Goal: Transaction & Acquisition: Book appointment/travel/reservation

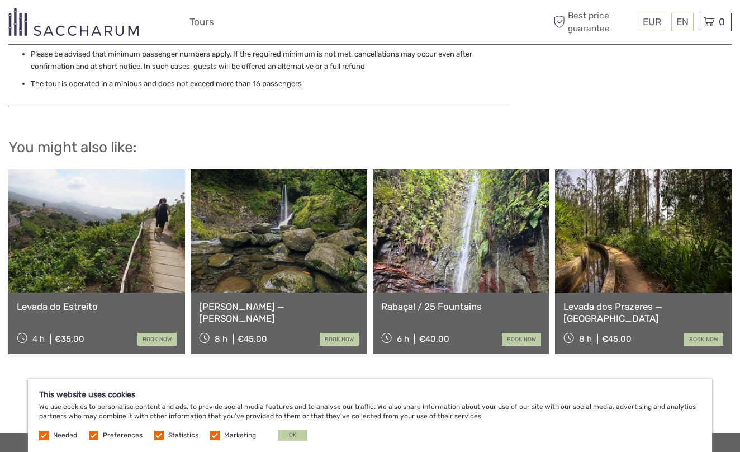
scroll to position [1117, 0]
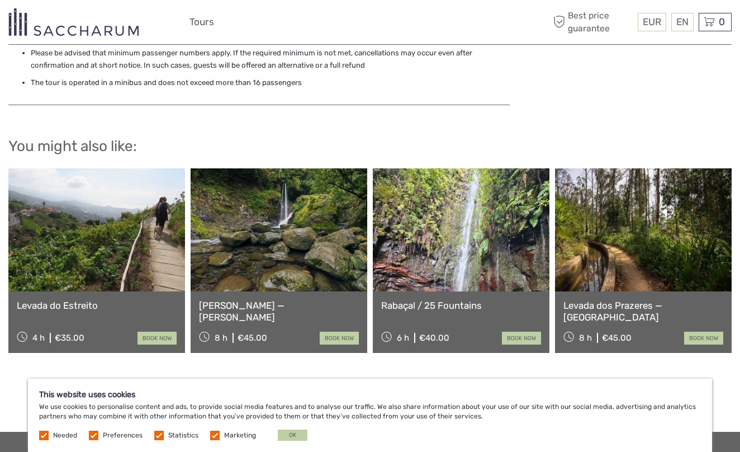
click at [476, 221] on link at bounding box center [461, 229] width 177 height 123
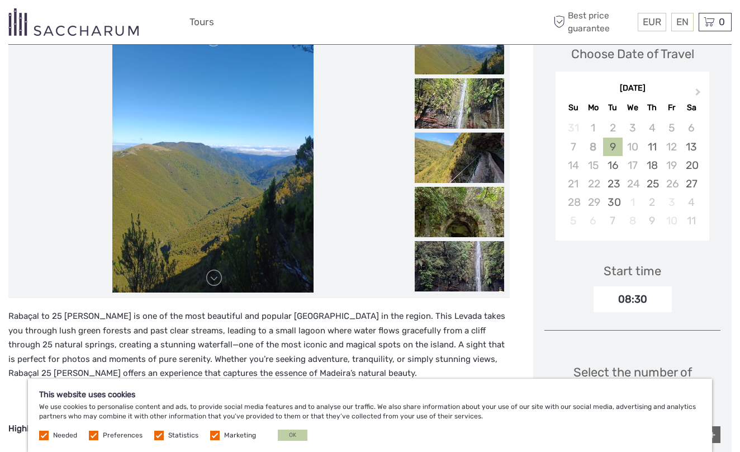
scroll to position [180, 0]
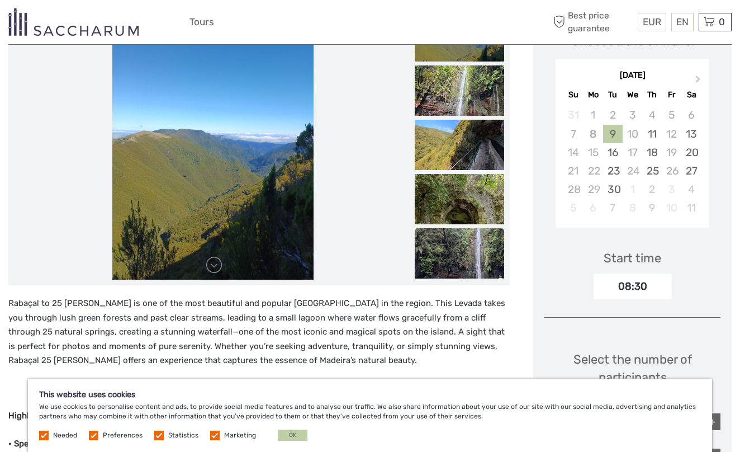
click at [465, 262] on img at bounding box center [459, 253] width 89 height 50
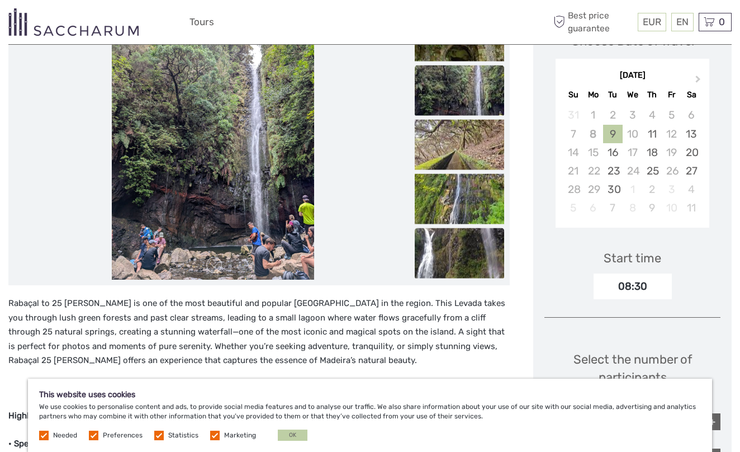
click at [465, 262] on img at bounding box center [459, 253] width 89 height 50
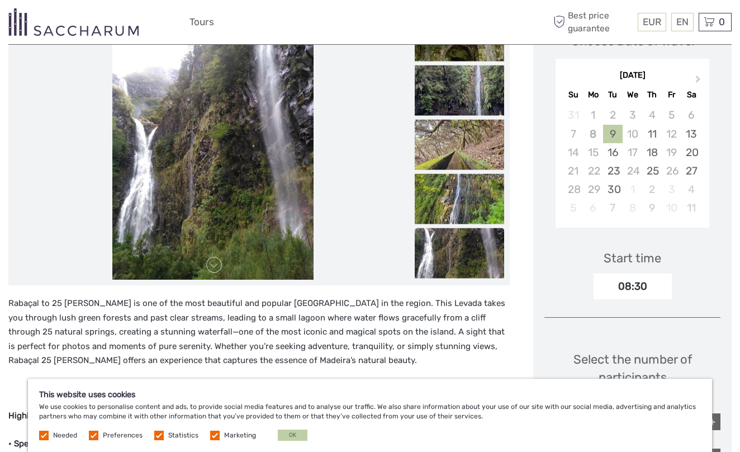
click at [465, 262] on img at bounding box center [459, 253] width 89 height 50
click at [476, 186] on img at bounding box center [459, 199] width 89 height 50
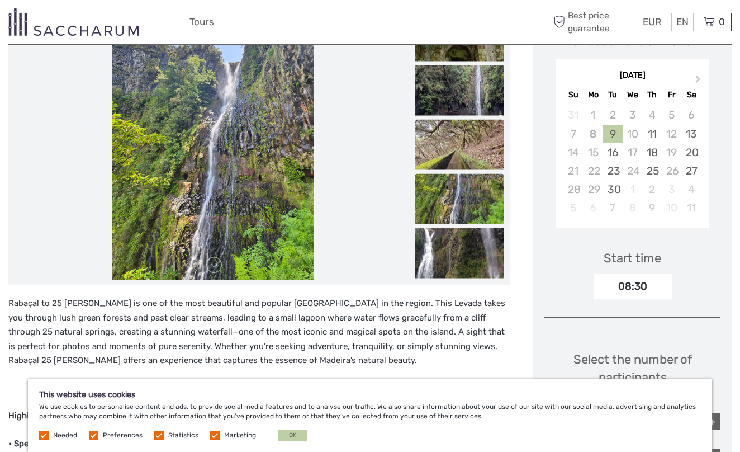
click at [479, 129] on img at bounding box center [459, 145] width 89 height 50
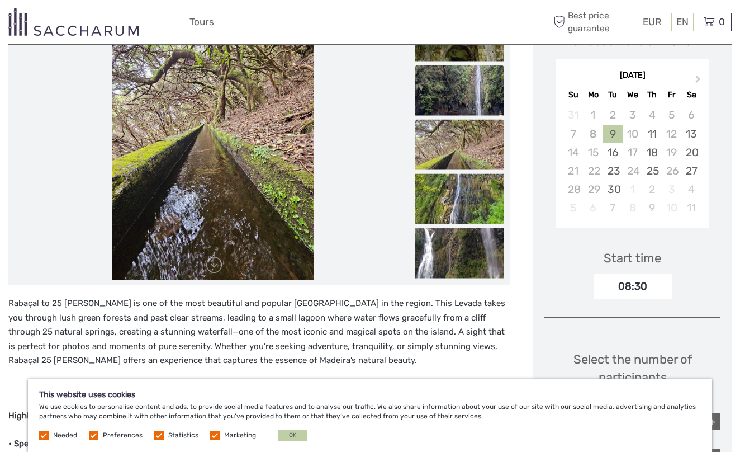
click at [479, 98] on img at bounding box center [459, 90] width 89 height 50
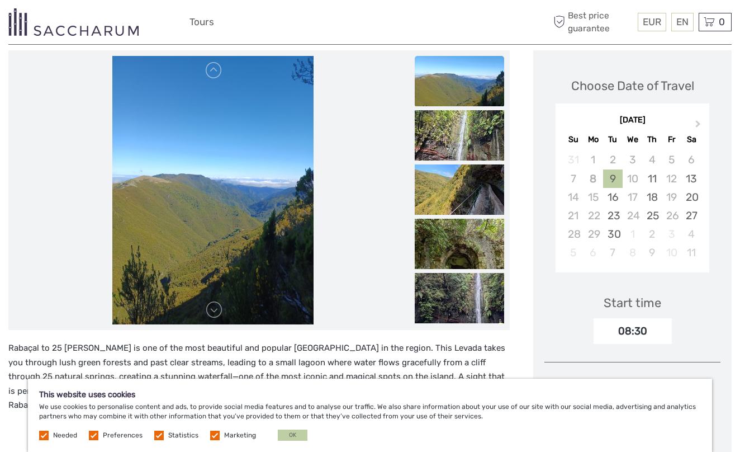
scroll to position [135, 0]
click at [201, 319] on img at bounding box center [212, 190] width 201 height 268
click at [214, 312] on link at bounding box center [214, 310] width 18 height 18
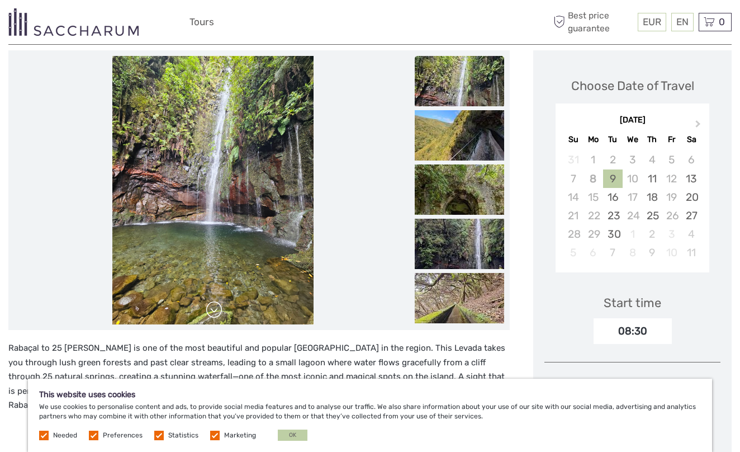
click at [214, 312] on link at bounding box center [214, 310] width 18 height 18
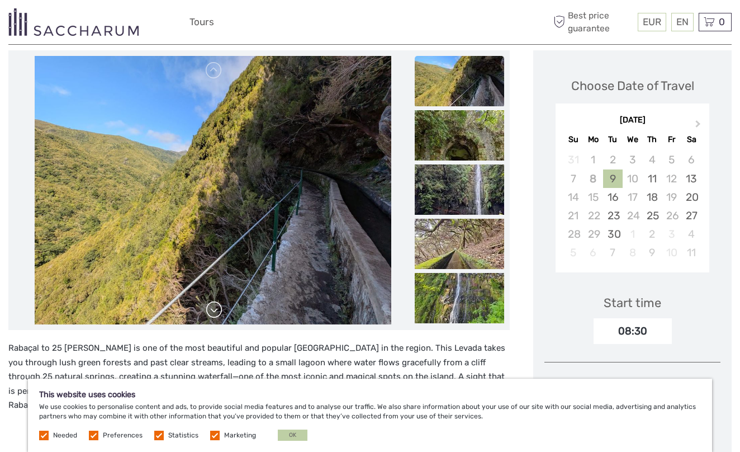
click at [214, 312] on link at bounding box center [214, 310] width 18 height 18
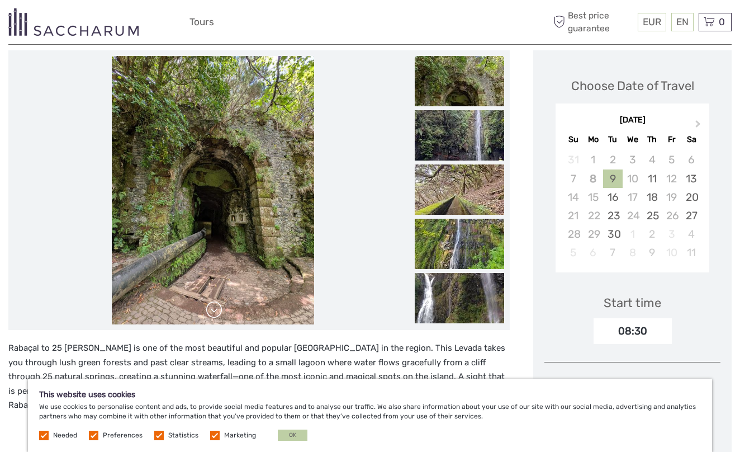
click at [214, 312] on link at bounding box center [214, 310] width 18 height 18
